Goal: Navigation & Orientation: Find specific page/section

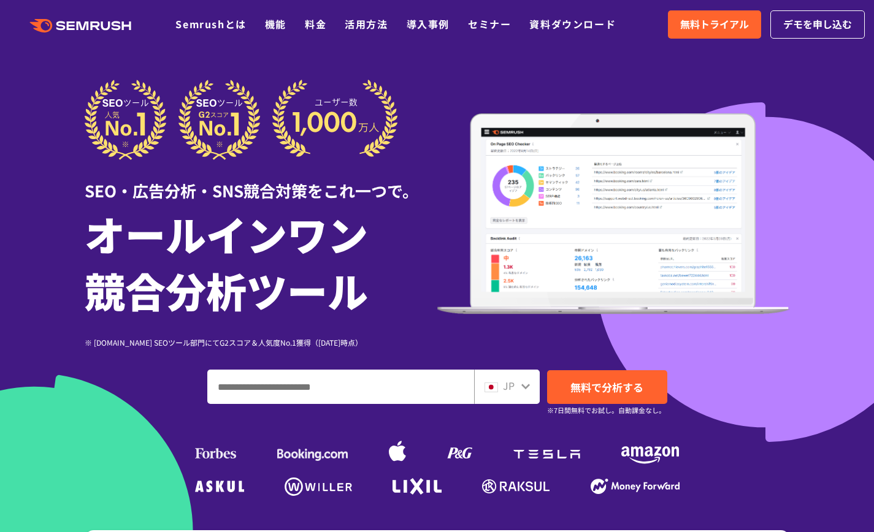
click at [270, 384] on input "ドメイン、キーワードまたはURLを入力してください" at bounding box center [341, 386] width 266 height 33
click at [519, 383] on div "JP" at bounding box center [503, 386] width 39 height 16
click at [354, 391] on input "ドメイン、キーワードまたはURLを入力してください" at bounding box center [341, 386] width 266 height 33
click at [530, 392] on div "JP" at bounding box center [507, 387] width 66 height 34
click at [527, 386] on icon at bounding box center [525, 387] width 9 height 6
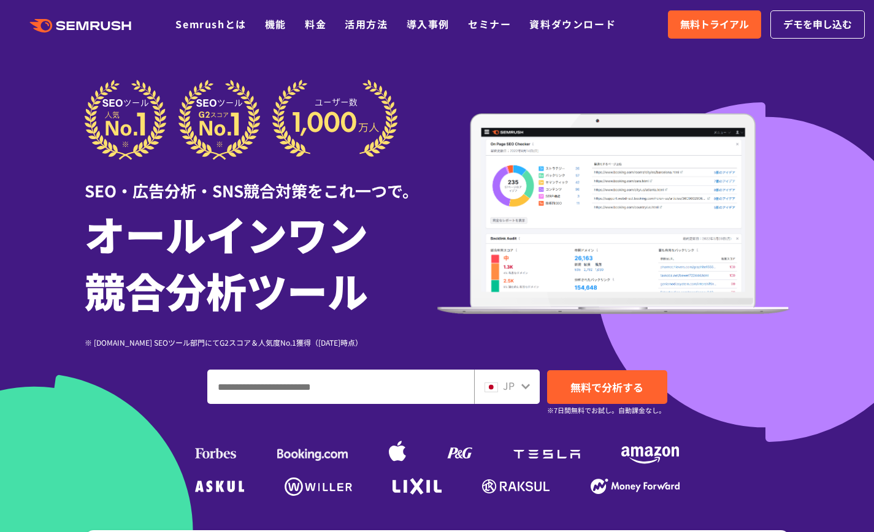
click at [521, 384] on icon at bounding box center [526, 386] width 10 height 10
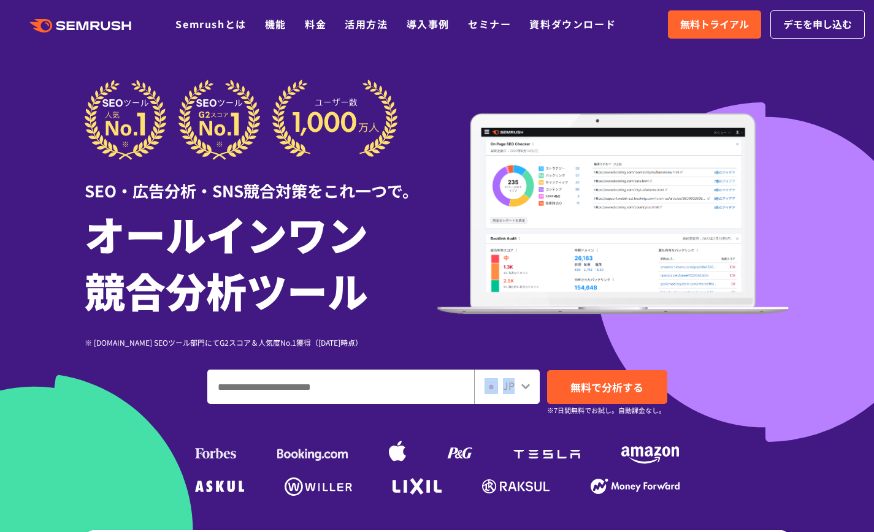
click at [494, 327] on div "SEO・広告分析・SNS競合対策をこれ一つで。 オールインワン 競合分析ツール ※ [DOMAIN_NAME] SEOツール部門にてG2スコア＆人気度No.1…" at bounding box center [437, 214] width 705 height 269
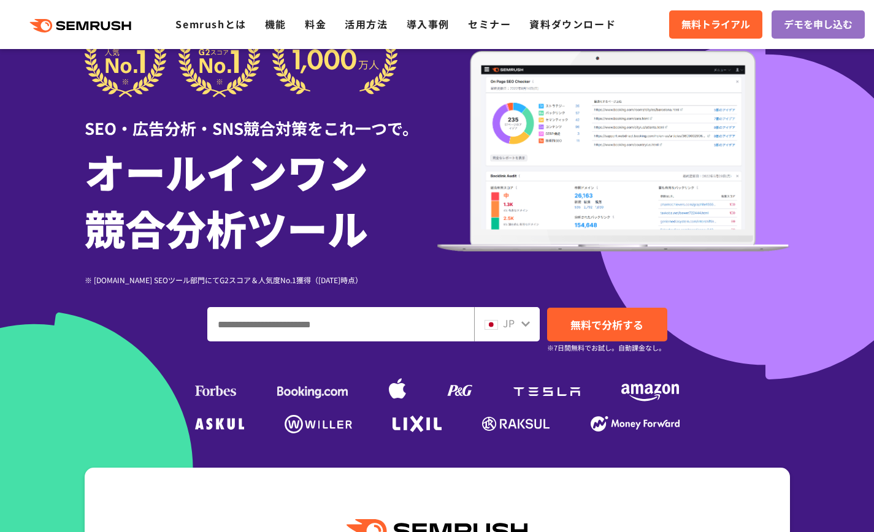
scroll to position [84, 0]
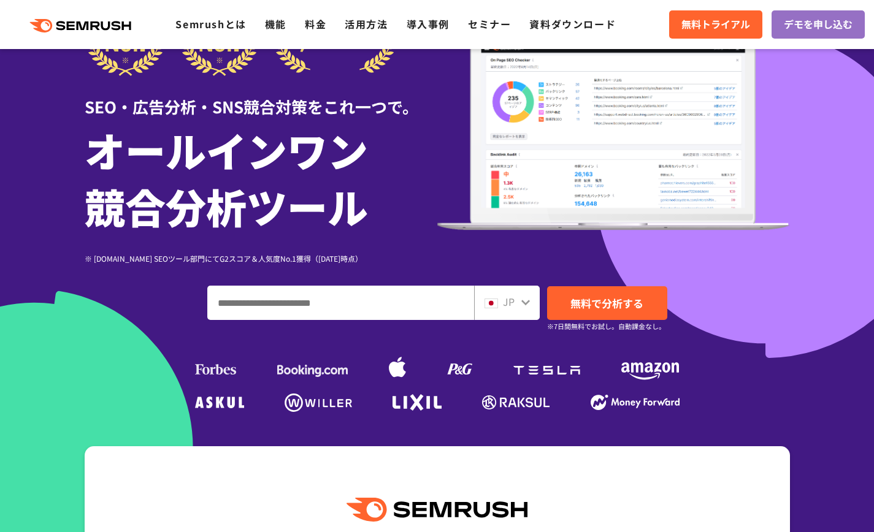
click at [521, 300] on icon at bounding box center [526, 302] width 10 height 10
click at [499, 302] on div "JP" at bounding box center [503, 302] width 39 height 16
click at [512, 302] on span "JP" at bounding box center [509, 301] width 12 height 15
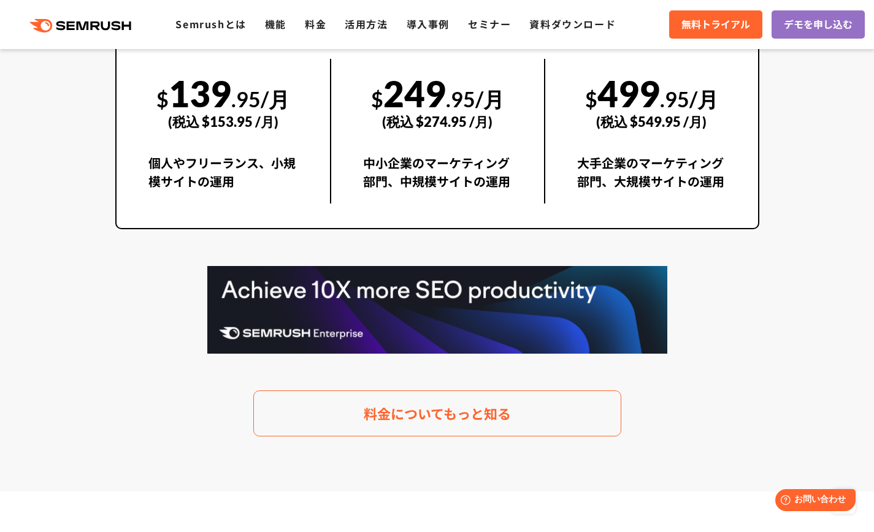
scroll to position [2361, 0]
